Goal: Information Seeking & Learning: Learn about a topic

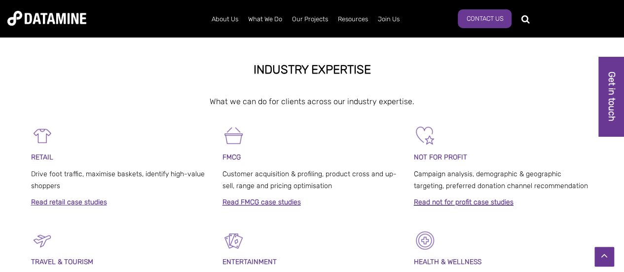
scroll to position [247, 0]
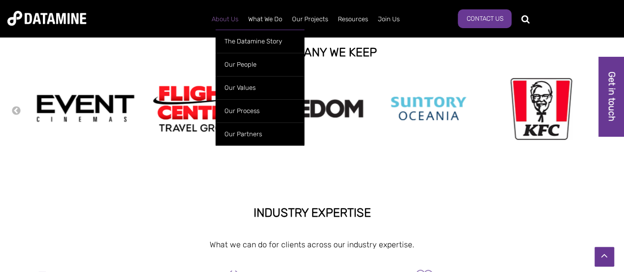
click at [231, 21] on link "About Us" at bounding box center [225, 19] width 36 height 26
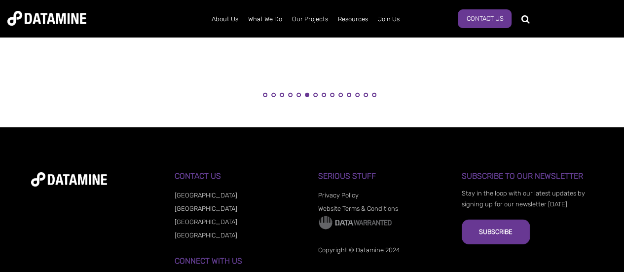
scroll to position [1332, 0]
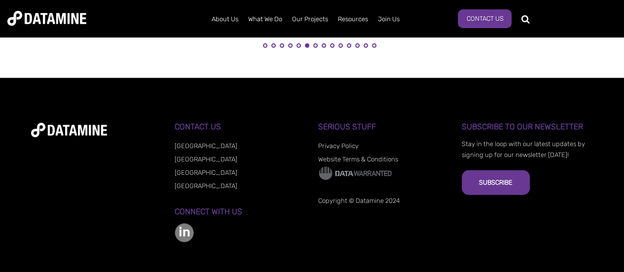
click at [195, 172] on link "[GEOGRAPHIC_DATA]" at bounding box center [206, 172] width 63 height 7
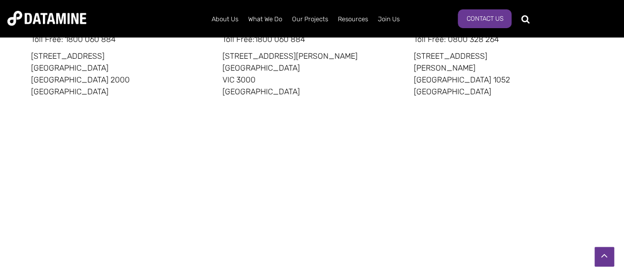
scroll to position [690, 0]
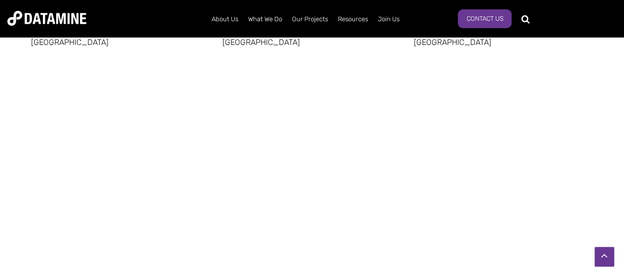
click at [612, 100] on div "Sydney Phone: 02 8022 8332 Toll Free : 1800 060 884 201 Kent Street Sydney NSW …" at bounding box center [312, 86] width 624 height 270
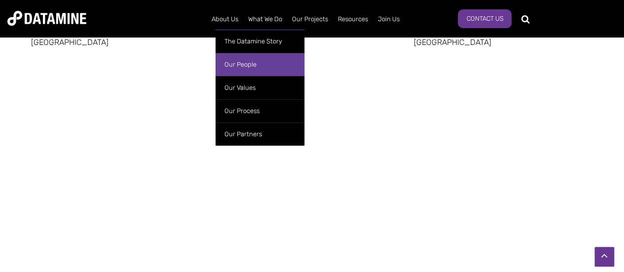
click at [232, 58] on link "Our People" at bounding box center [260, 64] width 89 height 23
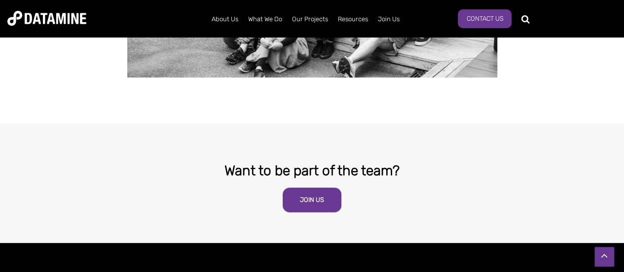
scroll to position [1923, 0]
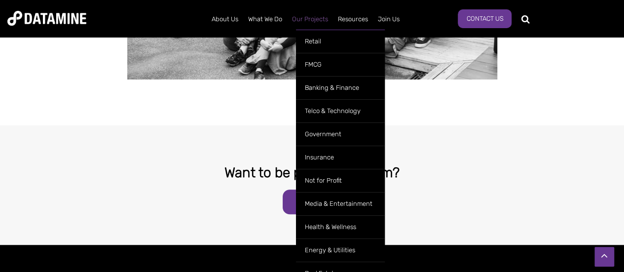
click at [304, 20] on link "Our Projects" at bounding box center [310, 19] width 46 height 26
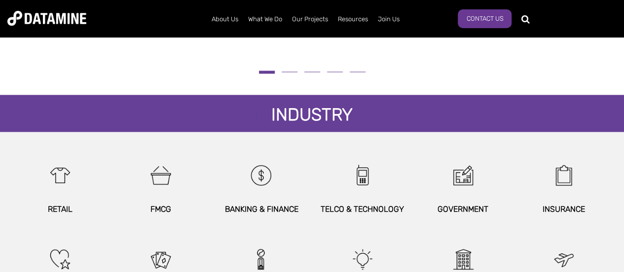
scroll to position [592, 0]
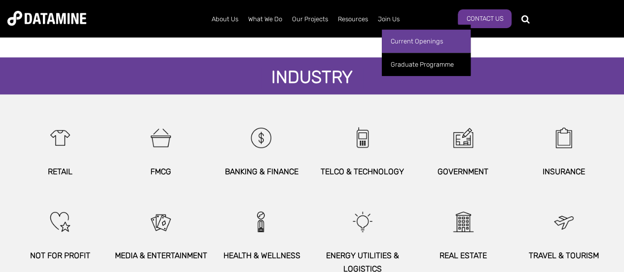
click at [405, 41] on link "Current Openings" at bounding box center [426, 41] width 89 height 23
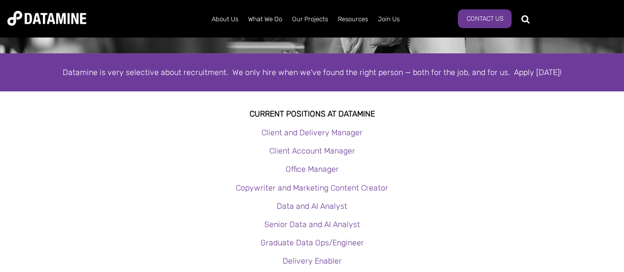
scroll to position [197, 0]
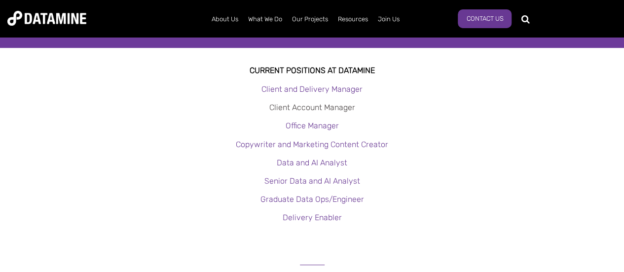
click at [329, 109] on link "Client Account Manager" at bounding box center [312, 107] width 86 height 9
